Goal: Task Accomplishment & Management: Use online tool/utility

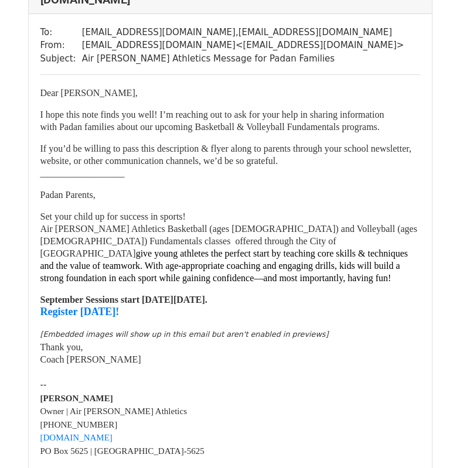
scroll to position [755, 0]
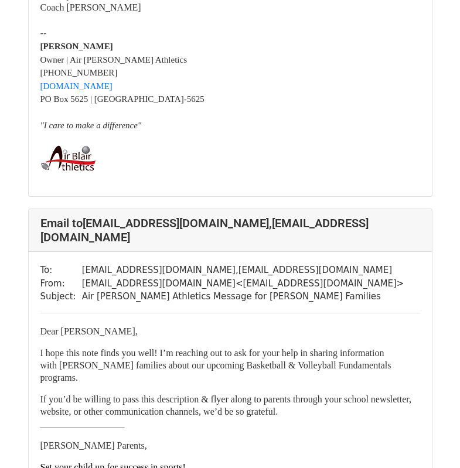
scroll to position [1639, 0]
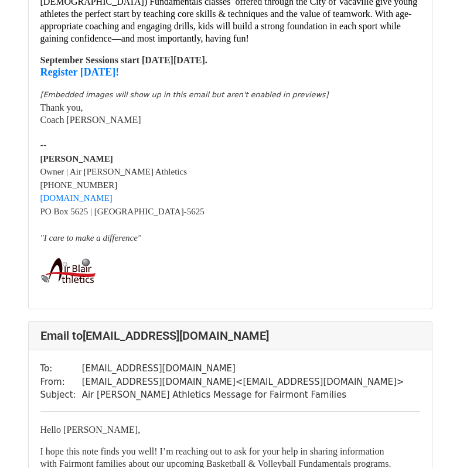
scroll to position [995, 0]
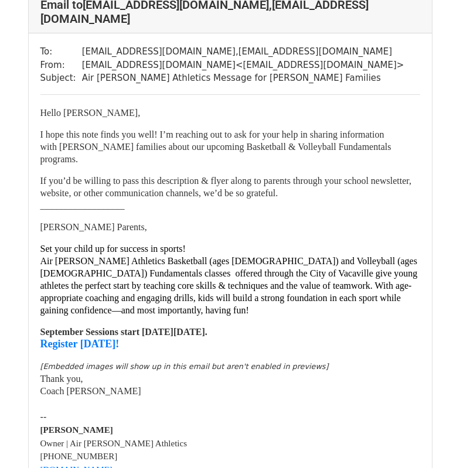
scroll to position [1874, 0]
